Goal: Navigation & Orientation: Go to known website

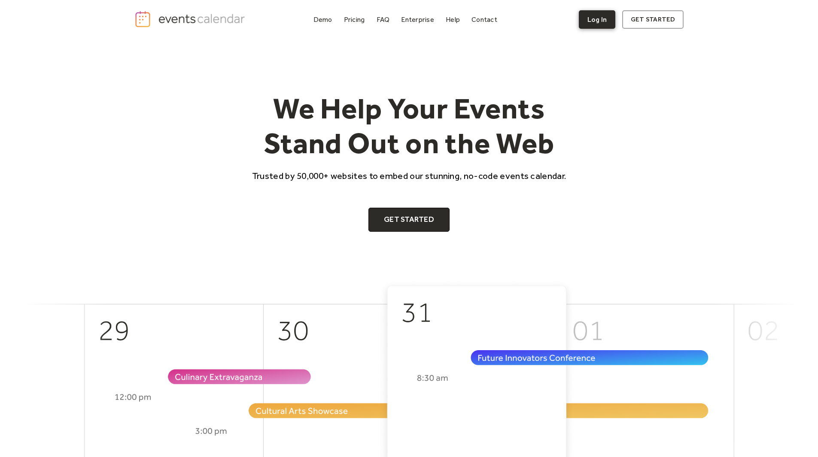
click at [606, 20] on link "Log In" at bounding box center [597, 19] width 36 height 18
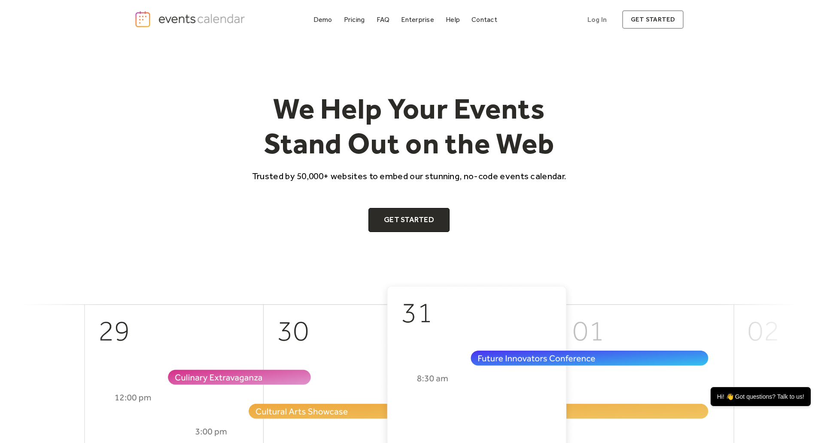
click at [645, 120] on div "We Help Your Events Stand Out on the Web Trusted by 50,000+ websites to embed o…" at bounding box center [409, 161] width 550 height 141
click at [601, 21] on link "Log In" at bounding box center [597, 19] width 36 height 18
